Goal: Information Seeking & Learning: Find specific fact

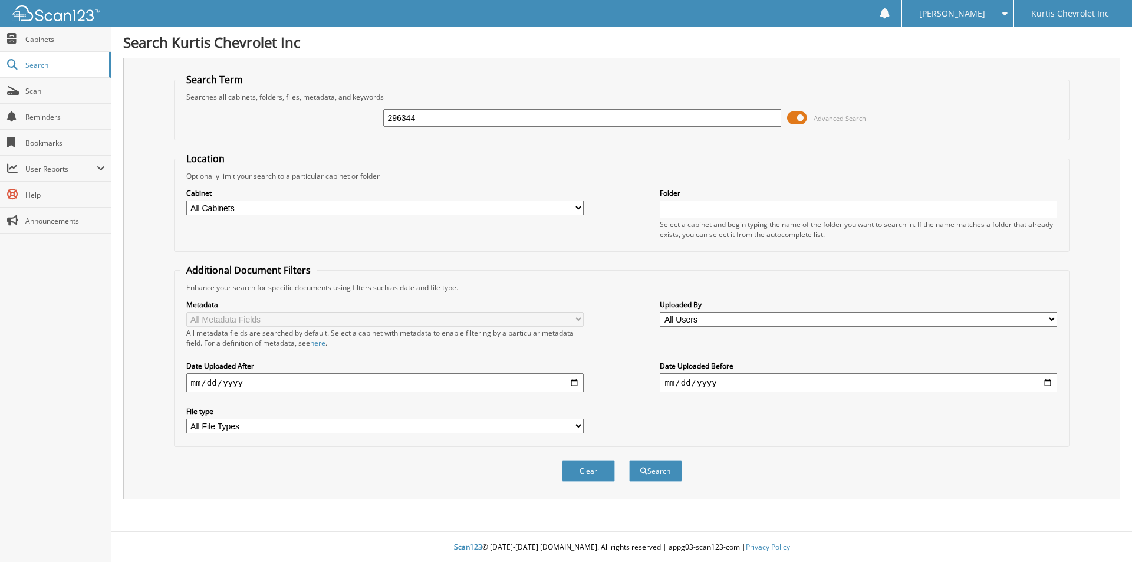
type input "296344"
click at [629, 460] on button "Search" at bounding box center [655, 471] width 53 height 22
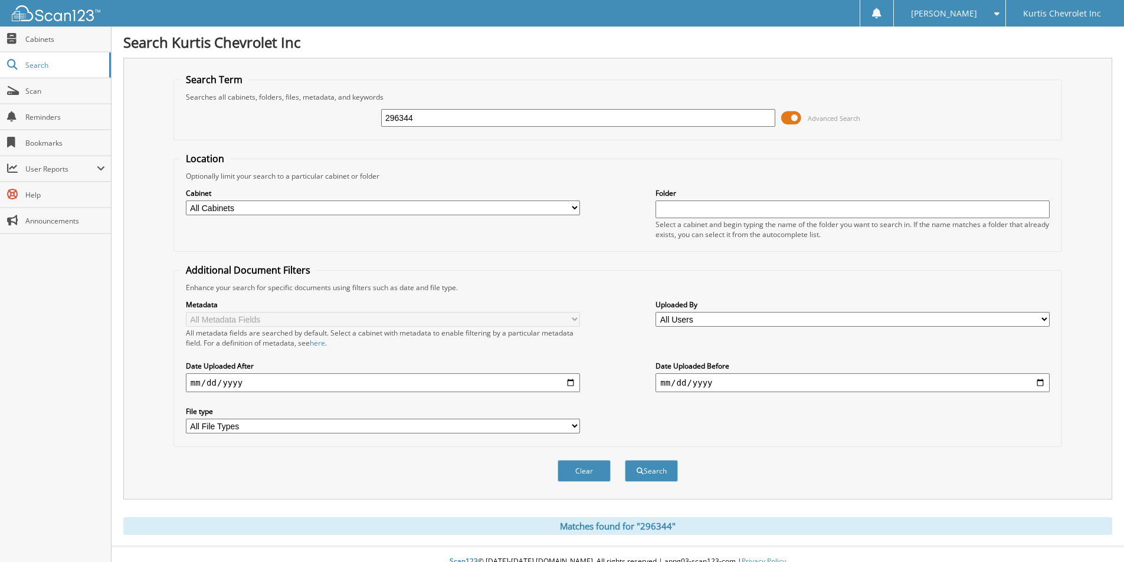
scroll to position [15, 0]
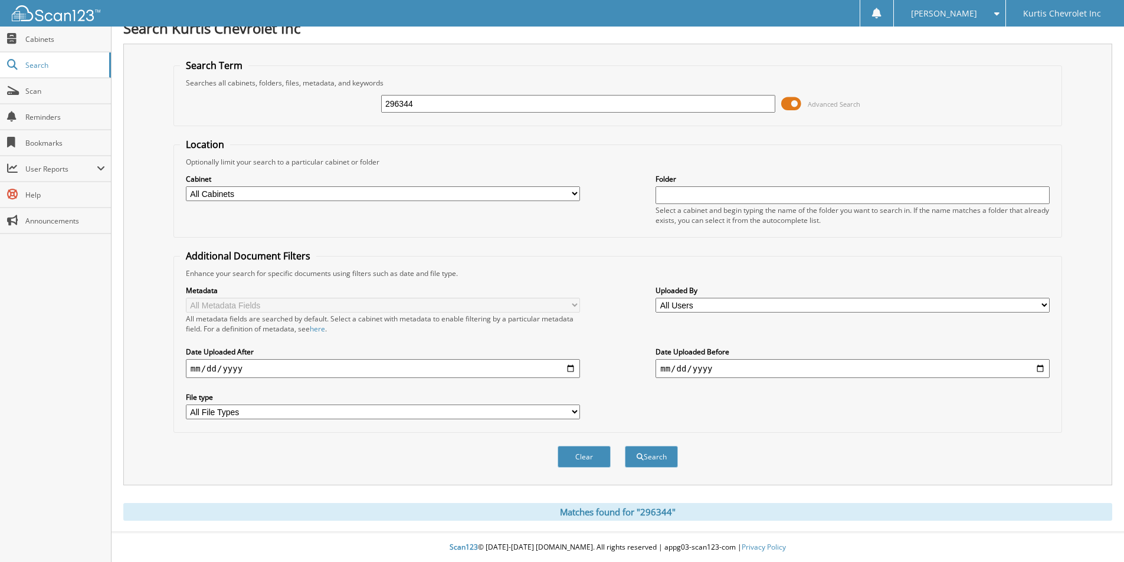
click at [602, 513] on div "Matches found for "296344"" at bounding box center [617, 512] width 988 height 18
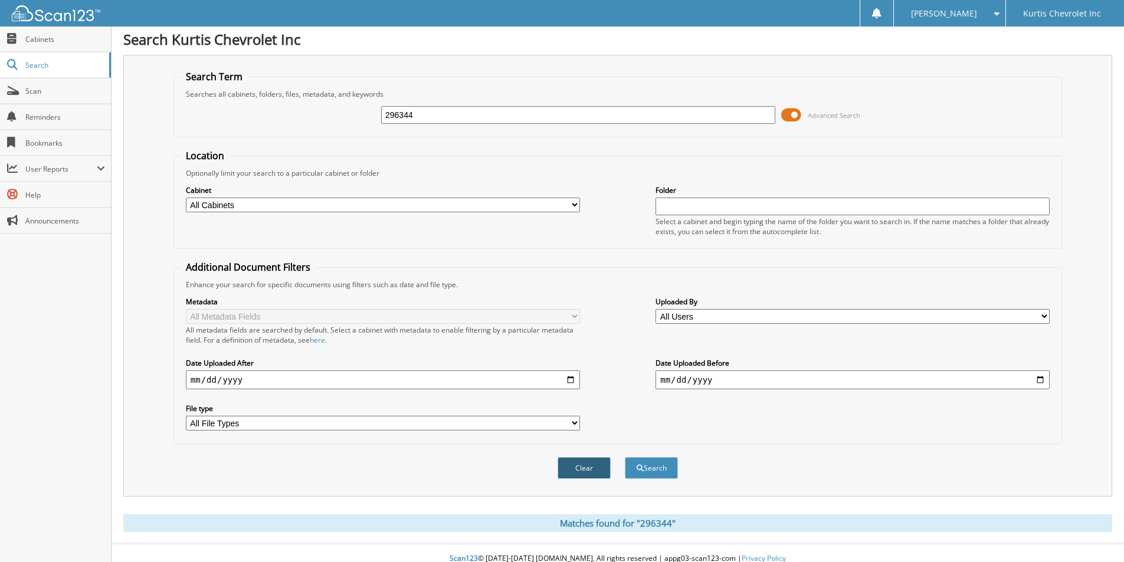
scroll to position [0, 0]
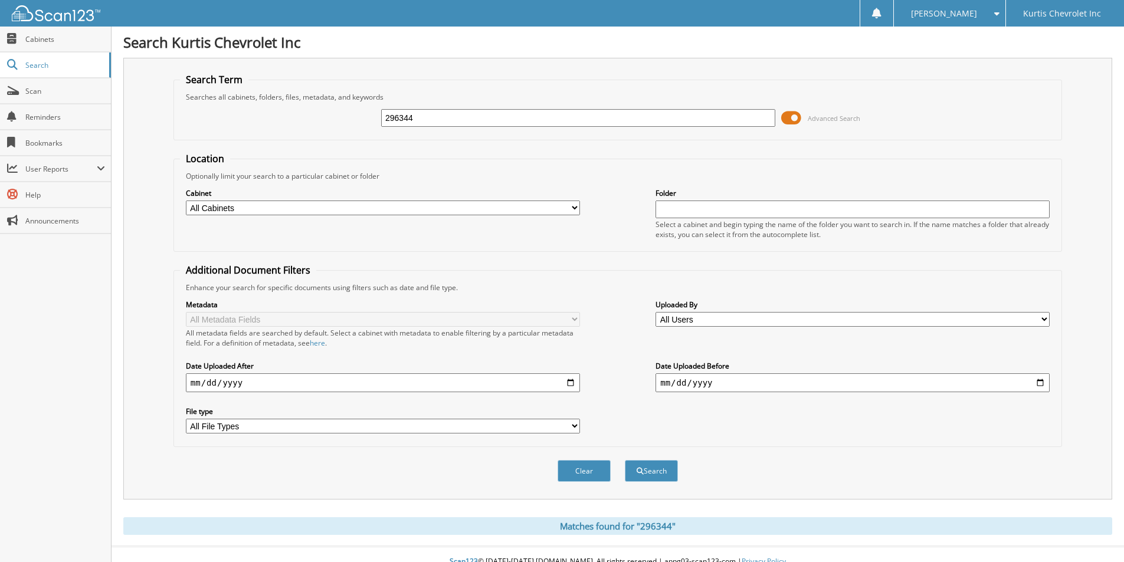
click at [252, 209] on select "All Cabinets Needs Filing" at bounding box center [383, 208] width 394 height 15
click at [718, 206] on input "text" at bounding box center [852, 210] width 394 height 18
click at [417, 203] on select "All Cabinets Needs Filing" at bounding box center [383, 208] width 394 height 15
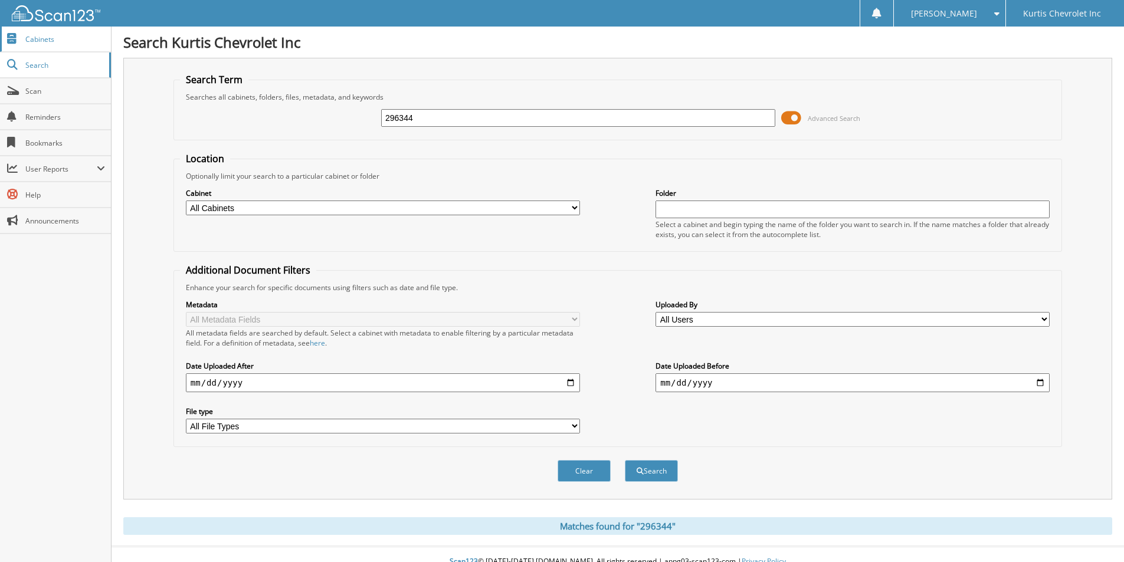
click at [55, 44] on span "Cabinets" at bounding box center [65, 39] width 80 height 10
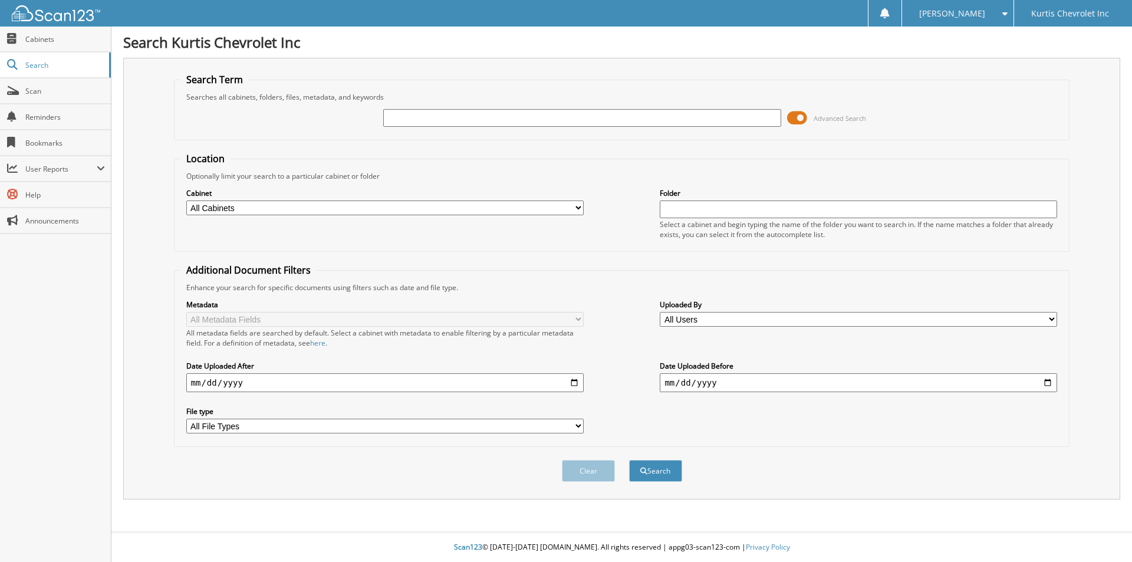
click at [998, 11] on span at bounding box center [1002, 13] width 11 height 8
click at [616, 258] on div "Location Optionally limit your search to a particular cabinet or folder Cabinet…" at bounding box center [622, 299] width 896 height 295
click at [703, 386] on input "date" at bounding box center [859, 382] width 398 height 19
click at [757, 379] on input "date" at bounding box center [859, 382] width 398 height 19
click at [1052, 382] on input "date" at bounding box center [859, 382] width 398 height 19
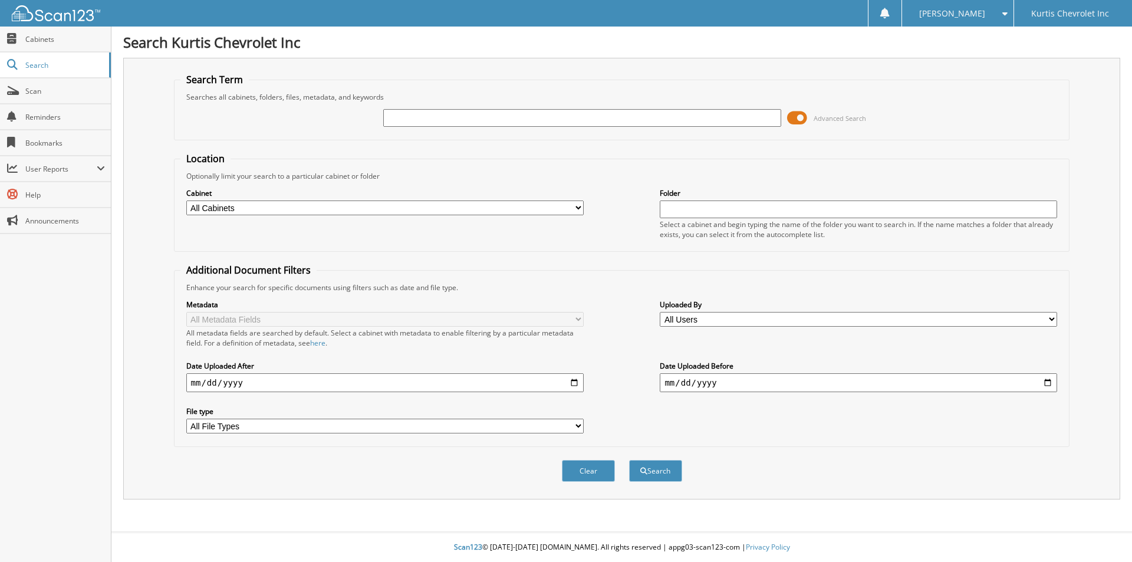
type input "[DATE]"
click at [641, 469] on span "submit" at bounding box center [644, 471] width 7 height 7
click at [476, 116] on input "text" at bounding box center [582, 118] width 398 height 18
type input "perez"
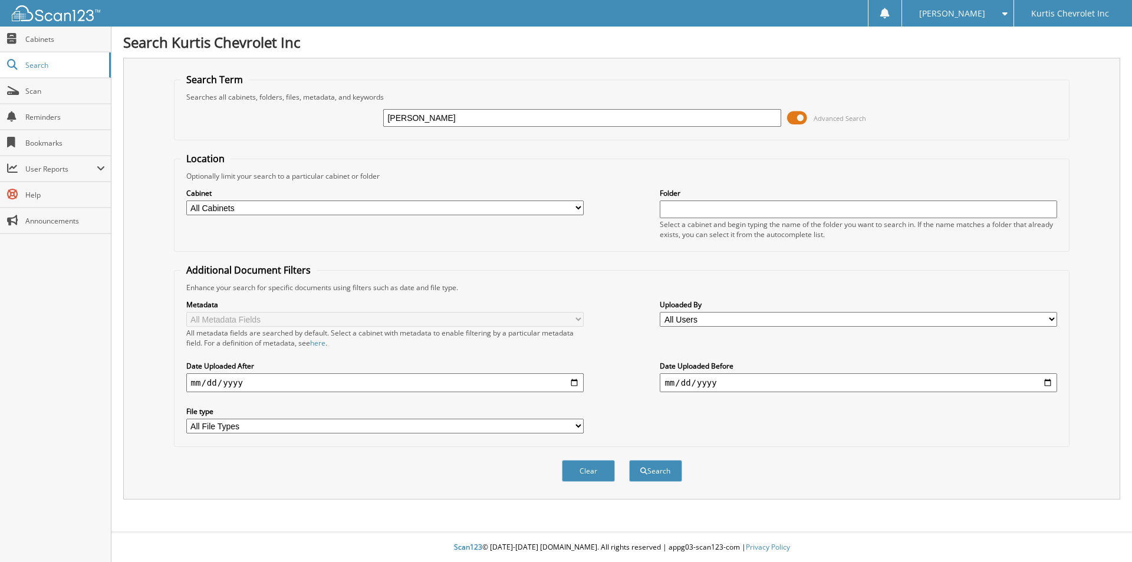
click at [629, 460] on button "Search" at bounding box center [655, 471] width 53 height 22
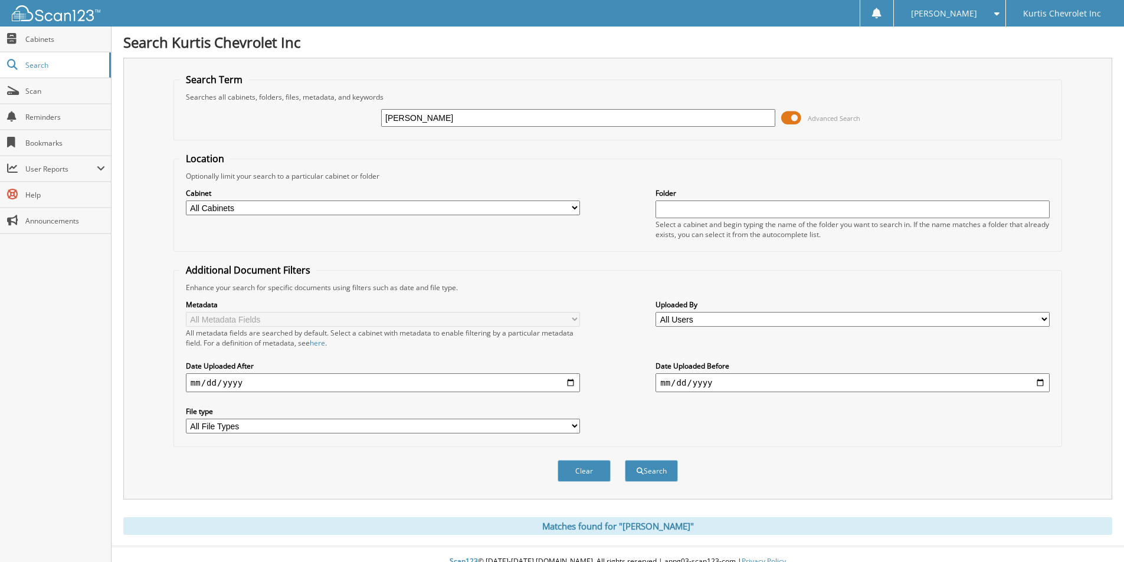
click at [692, 381] on input "[DATE]" at bounding box center [852, 382] width 394 height 19
click at [738, 381] on input "[DATE]" at bounding box center [852, 382] width 394 height 19
click at [679, 384] on input "date" at bounding box center [852, 382] width 394 height 19
click at [664, 385] on input "date" at bounding box center [852, 382] width 394 height 19
click at [297, 386] on input "date" at bounding box center [383, 382] width 394 height 19
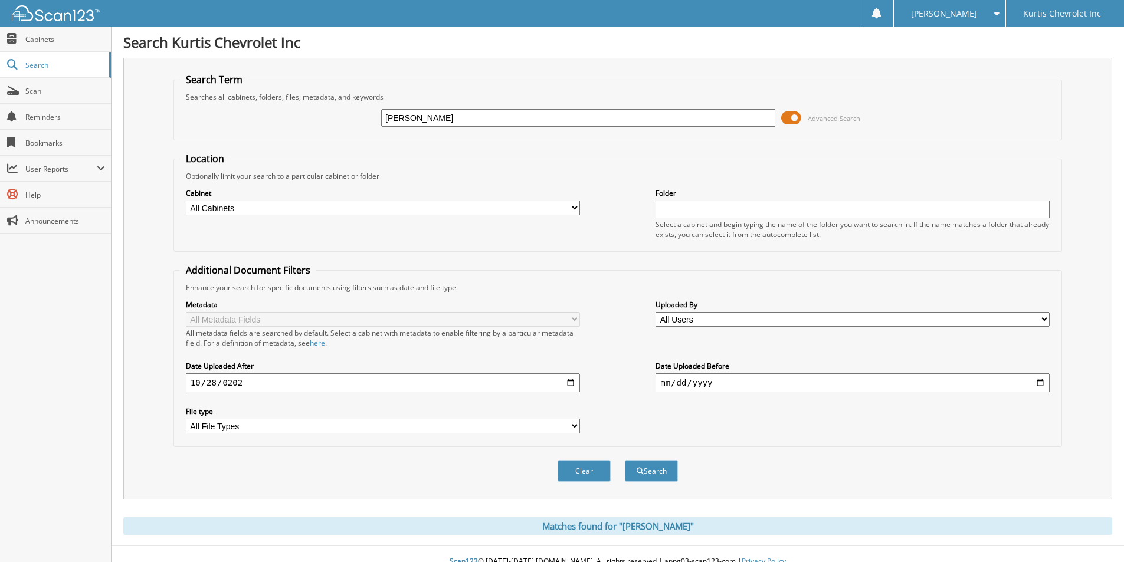
type input "[DATE]"
click at [266, 428] on select "All File Types DOC DOCX PDF PNG" at bounding box center [383, 426] width 394 height 15
click at [149, 464] on div "Search Term Searches all cabinets, folders, files, metadata, and keywords perez…" at bounding box center [617, 279] width 988 height 442
drag, startPoint x: 429, startPoint y: 121, endPoint x: 242, endPoint y: 135, distance: 188.0
click at [242, 135] on fieldset "Search Term Searches all cabinets, folders, files, metadata, and keywords perez…" at bounding box center [617, 106] width 888 height 67
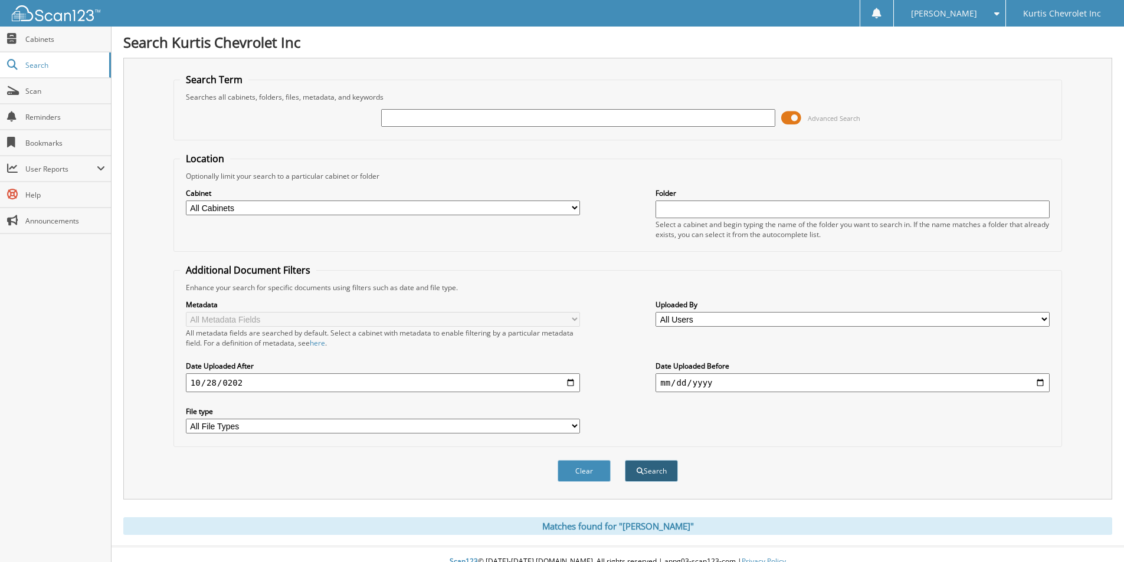
click at [649, 481] on button "Search" at bounding box center [651, 471] width 53 height 22
click at [429, 117] on input "text" at bounding box center [578, 118] width 394 height 18
type input "2"
click at [645, 475] on button "Search" at bounding box center [651, 471] width 53 height 22
click at [241, 203] on select "All Cabinets Needs Filing" at bounding box center [383, 208] width 394 height 15
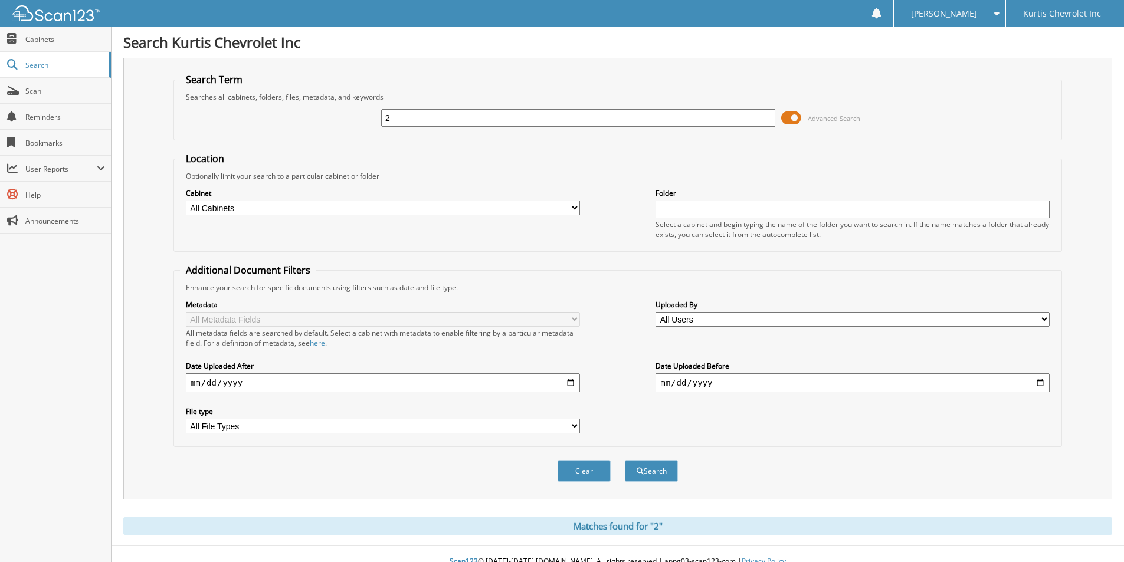
select select "17604"
click at [186, 201] on select "All Cabinets Needs Filing" at bounding box center [383, 208] width 394 height 15
click at [364, 199] on div "Cabinet All Cabinets Needs Filing" at bounding box center [383, 201] width 394 height 29
click at [344, 206] on select "All Cabinets Needs Filing" at bounding box center [383, 208] width 394 height 15
select select
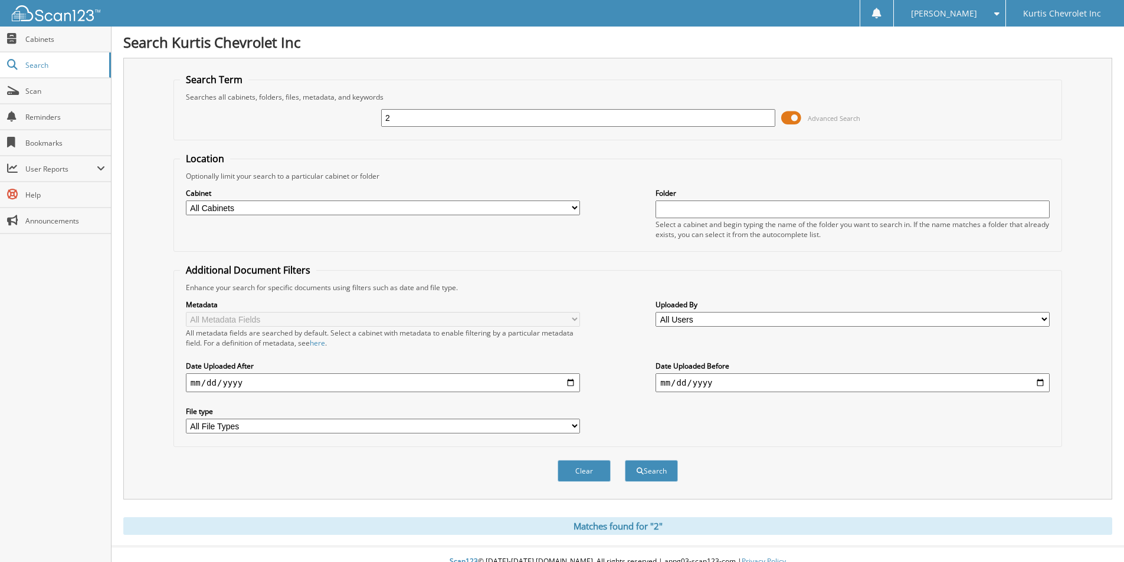
click at [186, 201] on select "All Cabinets Needs Filing" at bounding box center [383, 208] width 394 height 15
click at [48, 16] on img at bounding box center [56, 13] width 88 height 16
